Goal: Navigation & Orientation: Find specific page/section

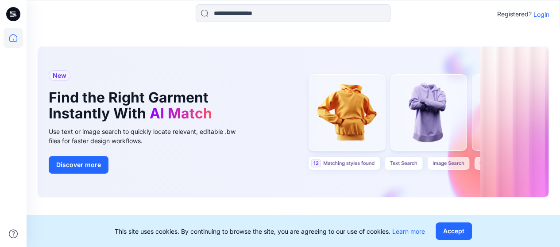
click at [540, 13] on p "Login" at bounding box center [541, 14] width 16 height 9
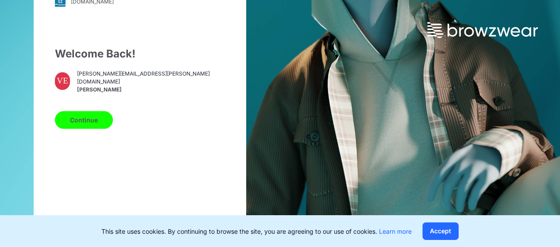
click at [88, 121] on button "Continue" at bounding box center [84, 120] width 58 height 18
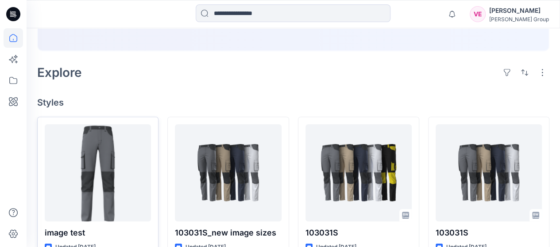
scroll to position [221, 0]
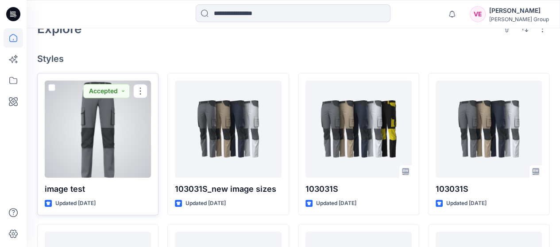
click at [96, 140] on div at bounding box center [98, 129] width 106 height 97
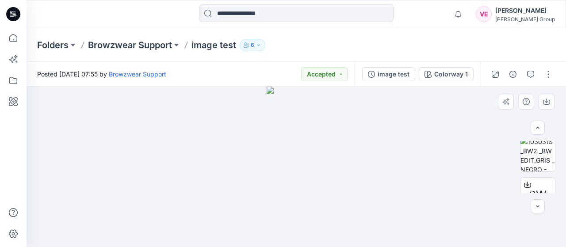
scroll to position [88, 0]
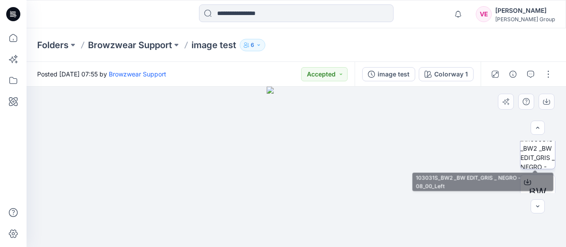
click at [533, 156] on img at bounding box center [538, 151] width 35 height 35
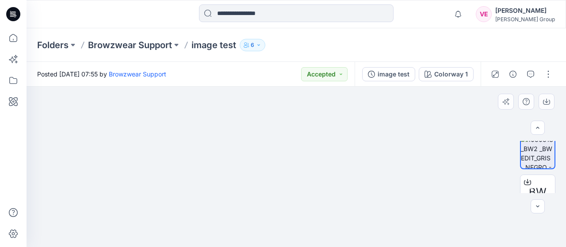
drag, startPoint x: 302, startPoint y: 153, endPoint x: 317, endPoint y: 195, distance: 44.4
click at [322, 238] on img at bounding box center [296, 50] width 188 height 395
drag, startPoint x: 312, startPoint y: 172, endPoint x: 323, endPoint y: 196, distance: 26.3
click at [322, 203] on img at bounding box center [296, 71] width 188 height 353
